Goal: Entertainment & Leisure: Consume media (video, audio)

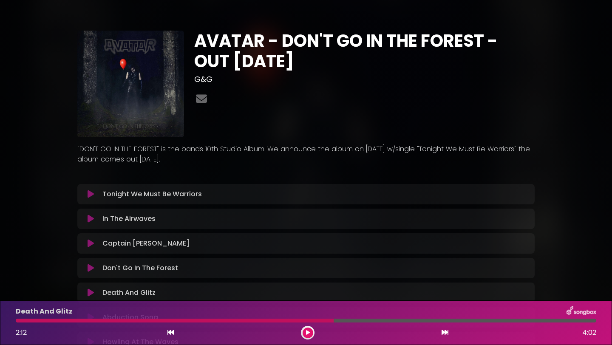
drag, startPoint x: 371, startPoint y: 60, endPoint x: 199, endPoint y: 40, distance: 172.9
click at [199, 39] on h1 "AVATAR - DON'T GO IN THE FOREST - OUT [DATE]" at bounding box center [364, 51] width 341 height 41
click at [233, 79] on h3 "G&G" at bounding box center [364, 79] width 341 height 9
drag, startPoint x: 368, startPoint y: 62, endPoint x: 188, endPoint y: 44, distance: 180.4
click at [188, 43] on div "AVATAR - DON'T GO IN THE FOREST - OUT [DATE] G&G" at bounding box center [306, 98] width 468 height 134
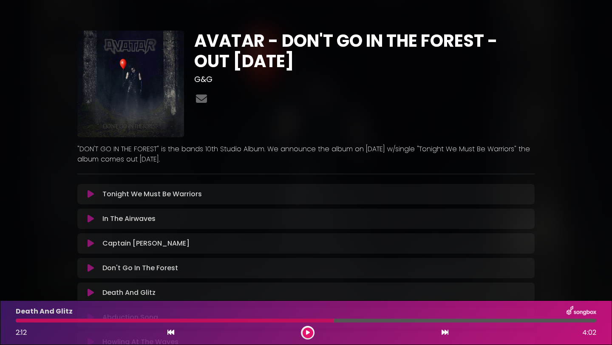
click at [383, 65] on h1 "AVATAR - DON'T GO IN THE FOREST - OUT [DATE]" at bounding box center [364, 51] width 341 height 41
drag, startPoint x: 375, startPoint y: 62, endPoint x: 168, endPoint y: 45, distance: 207.3
click at [167, 45] on div "AVATAR - DON'T GO IN THE FOREST - OUT [DATE] G&G" at bounding box center [306, 98] width 468 height 134
click at [360, 82] on h3 "G&G" at bounding box center [364, 79] width 341 height 9
drag, startPoint x: 321, startPoint y: 63, endPoint x: 187, endPoint y: 48, distance: 135.5
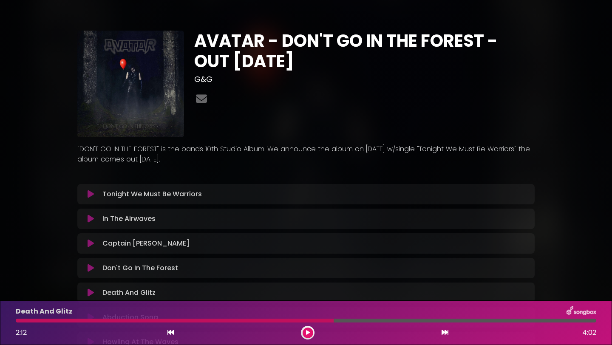
click at [187, 48] on div "AVATAR - DON'T GO IN THE FOREST - OUT [DATE] G&G" at bounding box center [306, 98] width 468 height 134
click at [323, 82] on h3 "G&G" at bounding box center [364, 79] width 341 height 9
drag, startPoint x: 370, startPoint y: 65, endPoint x: 165, endPoint y: 46, distance: 205.4
click at [166, 46] on div "AVATAR - DON'T GO IN THE FOREST - OUT [DATE] G&G" at bounding box center [306, 98] width 468 height 134
click at [472, 60] on h1 "AVATAR - DON'T GO IN THE FOREST - OUT [DATE]" at bounding box center [364, 51] width 341 height 41
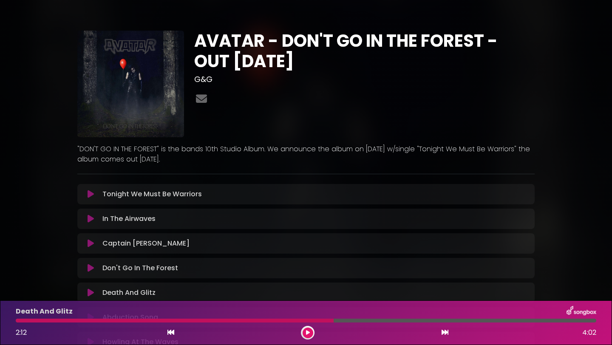
click at [252, 82] on h3 "G&G" at bounding box center [364, 79] width 341 height 9
